Goal: Task Accomplishment & Management: Use online tool/utility

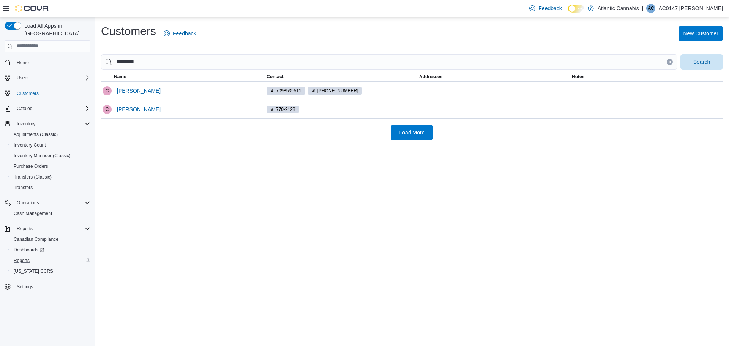
click at [47, 256] on div "Reports" at bounding box center [51, 260] width 80 height 9
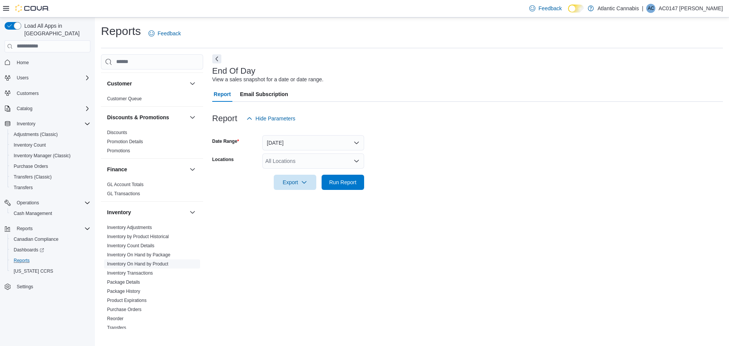
scroll to position [76, 0]
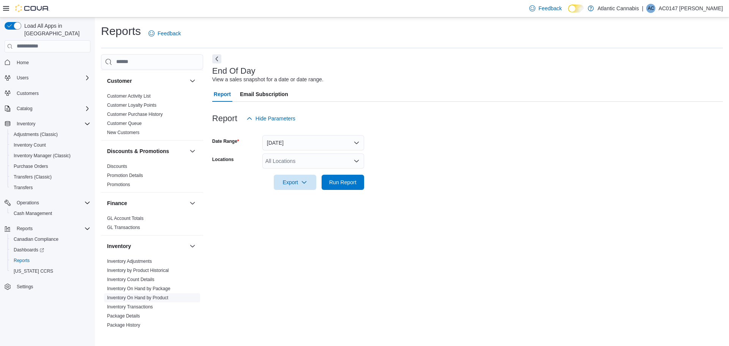
click at [166, 258] on ul "Inventory Adjustments Inventory by Product Historical Inventory Count Details I…" at bounding box center [152, 311] width 96 height 109
click at [151, 297] on link "Inventory On Hand by Product" at bounding box center [137, 297] width 61 height 5
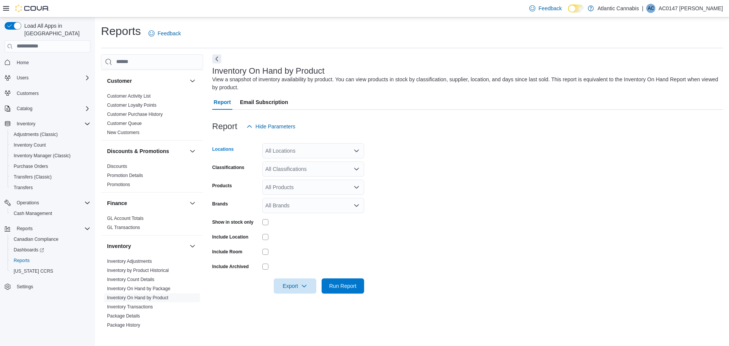
click at [321, 150] on div "All Locations" at bounding box center [313, 150] width 102 height 15
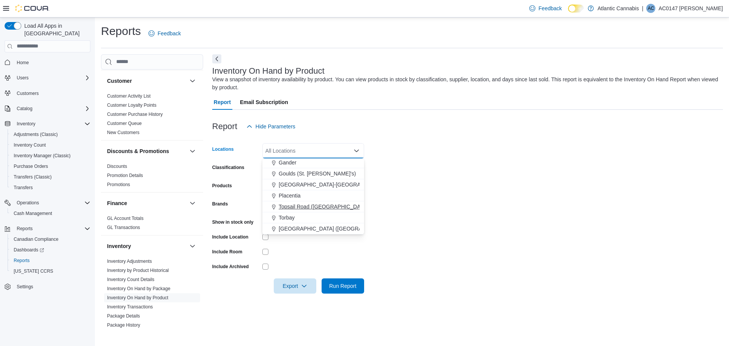
click at [311, 203] on span "Topsail Road ([GEOGRAPHIC_DATA][PERSON_NAME])" at bounding box center [346, 207] width 135 height 8
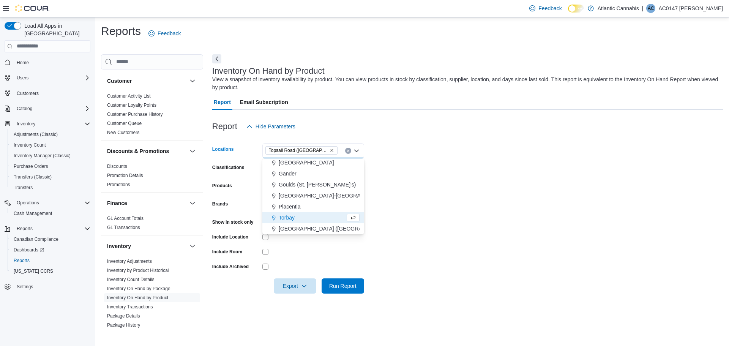
click at [371, 190] on form "Locations [GEOGRAPHIC_DATA] ([GEOGRAPHIC_DATA][PERSON_NAME]) Combo box. Selecte…" at bounding box center [467, 213] width 511 height 159
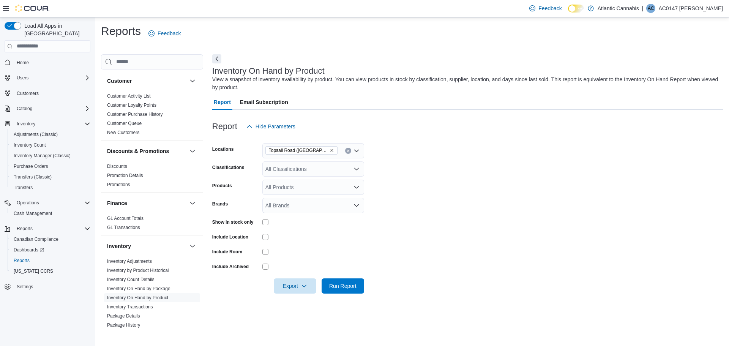
click at [322, 170] on div "All Classifications" at bounding box center [313, 168] width 102 height 15
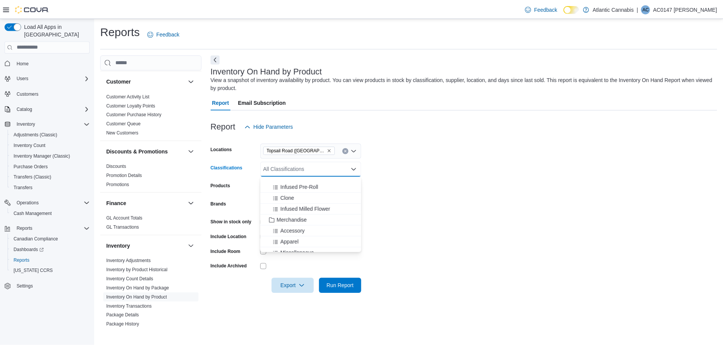
scroll to position [190, 0]
click at [312, 224] on div "Apparel" at bounding box center [313, 223] width 93 height 8
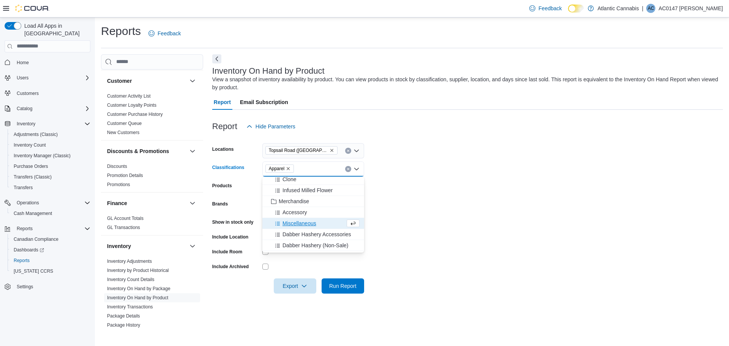
click at [412, 217] on form "Locations [GEOGRAPHIC_DATA] ([GEOGRAPHIC_DATA][PERSON_NAME]) Classifications Ap…" at bounding box center [467, 213] width 511 height 159
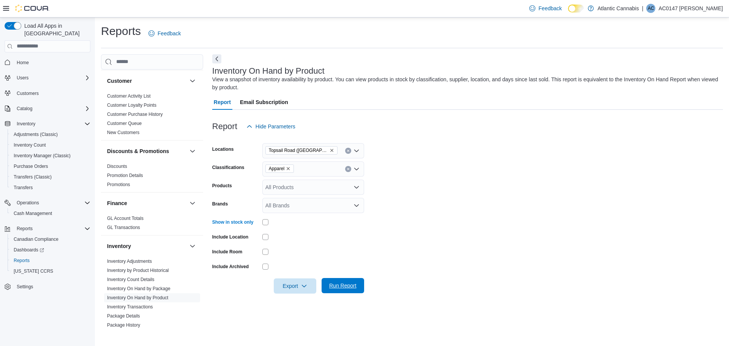
click at [348, 288] on span "Run Report" at bounding box center [342, 286] width 27 height 8
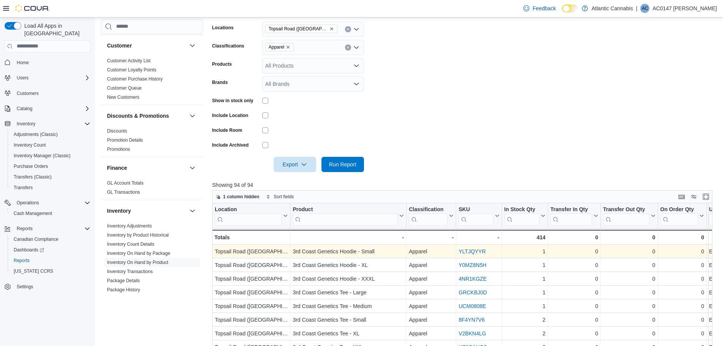
scroll to position [114, 0]
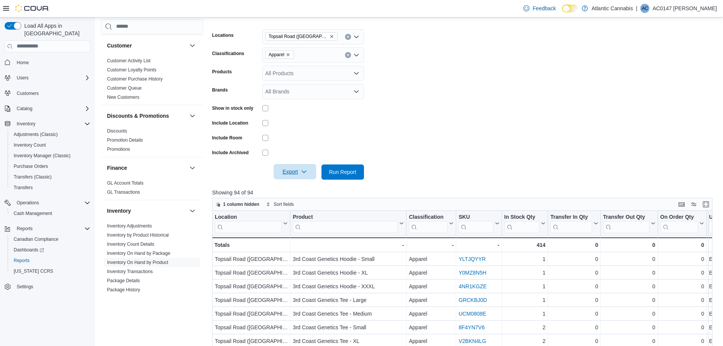
click at [301, 171] on icon "button" at bounding box center [304, 172] width 6 height 6
click at [308, 190] on button "Export to Excel" at bounding box center [295, 187] width 43 height 15
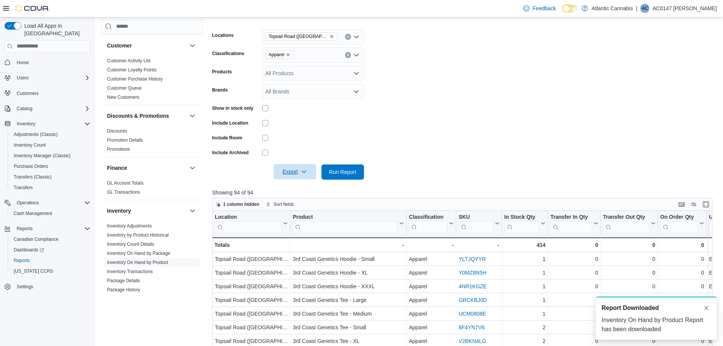
scroll to position [0, 0]
